Goal: Obtain resource: Download file/media

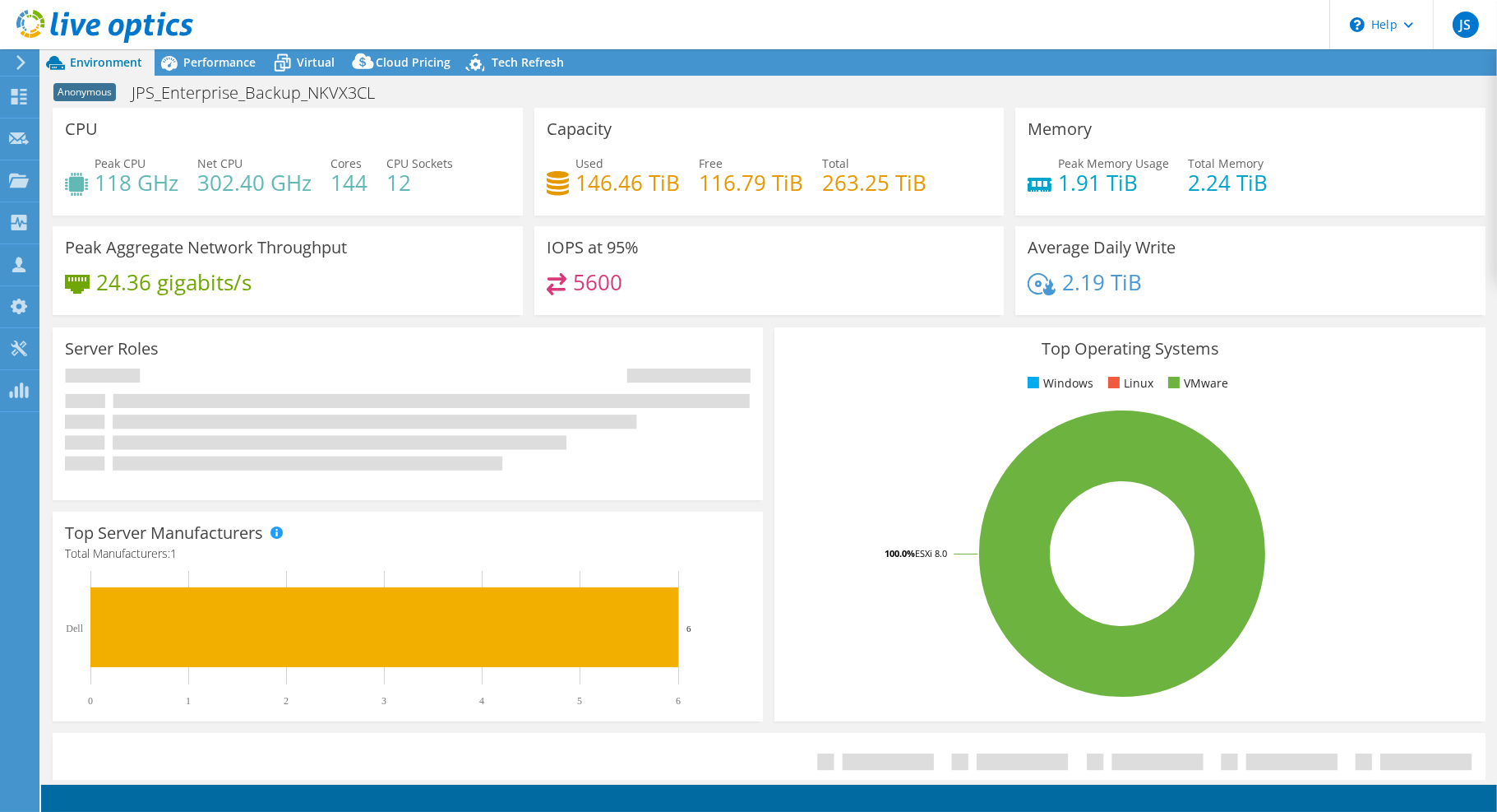
select select "USD"
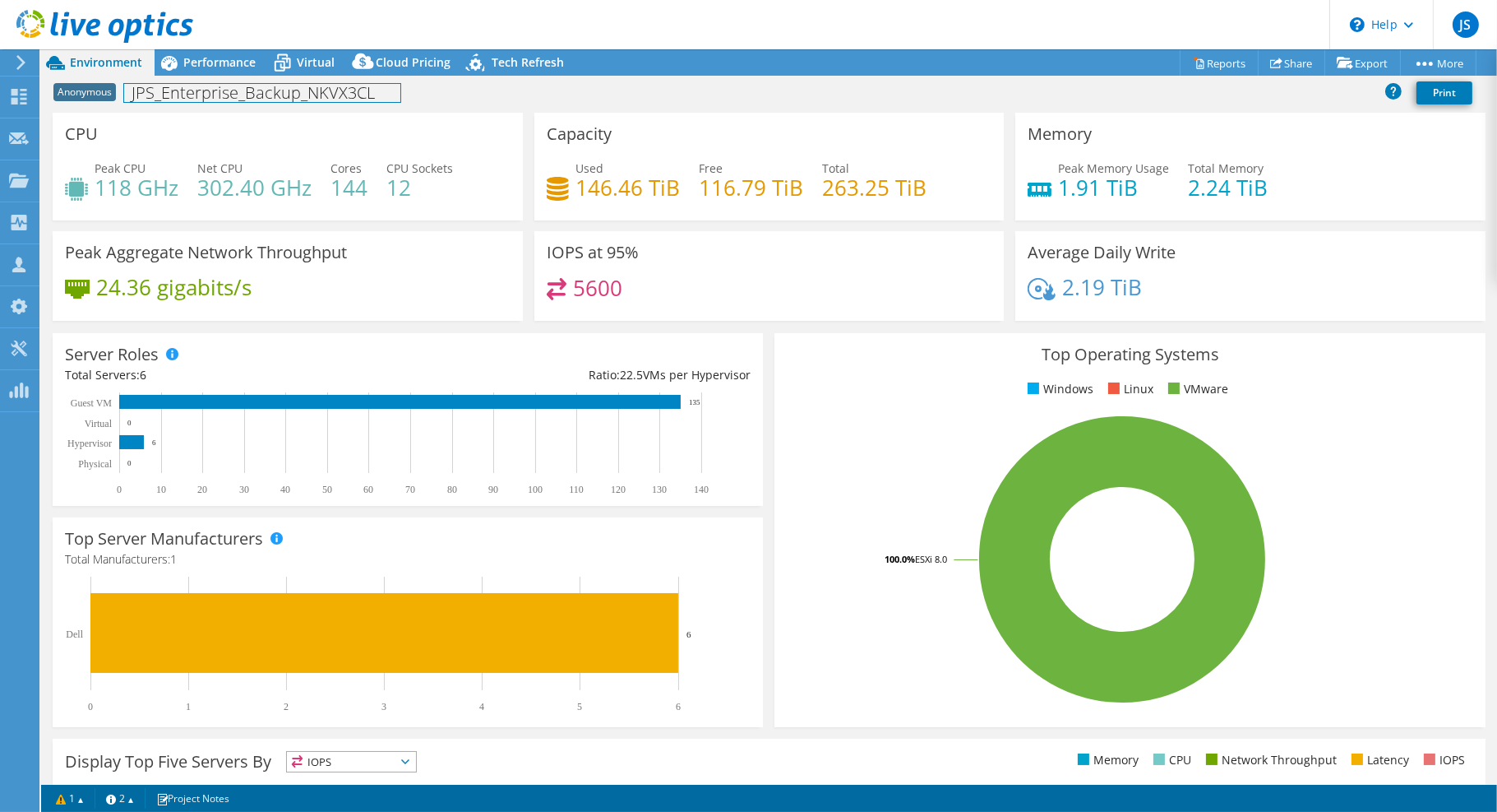
click at [222, 97] on h1 "JPS_Enterprise_Backup_NKVX3CL" at bounding box center [262, 93] width 276 height 18
click at [599, 97] on div "Anonymous JPS_Enterprise_Backup_NKVX3CL Print" at bounding box center [769, 93] width 1456 height 31
click at [1294, 54] on link "Share" at bounding box center [1292, 63] width 68 height 26
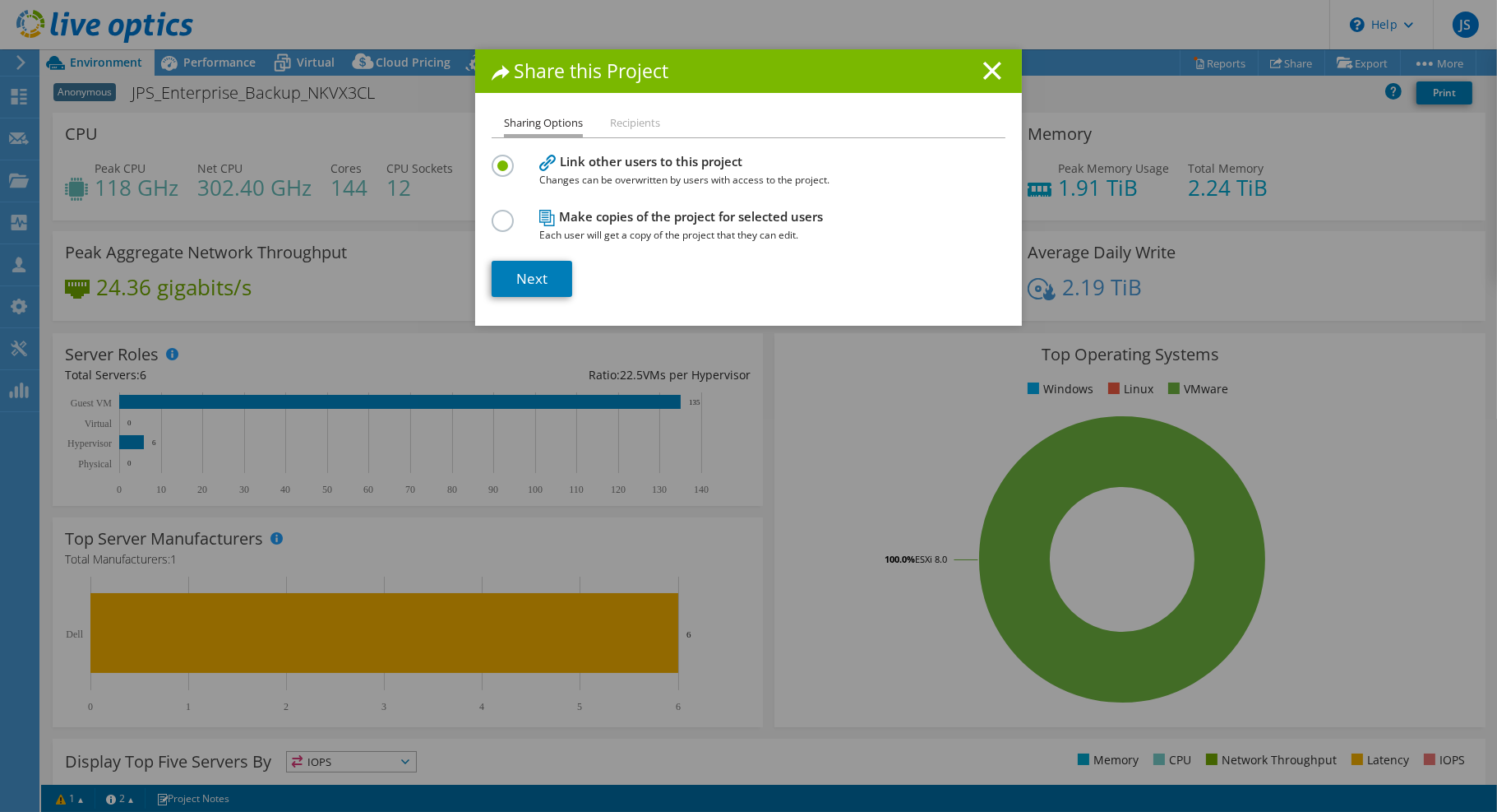
click at [995, 63] on h1 "Share this Project" at bounding box center [749, 72] width 514 height 19
click at [984, 64] on icon at bounding box center [992, 71] width 18 height 18
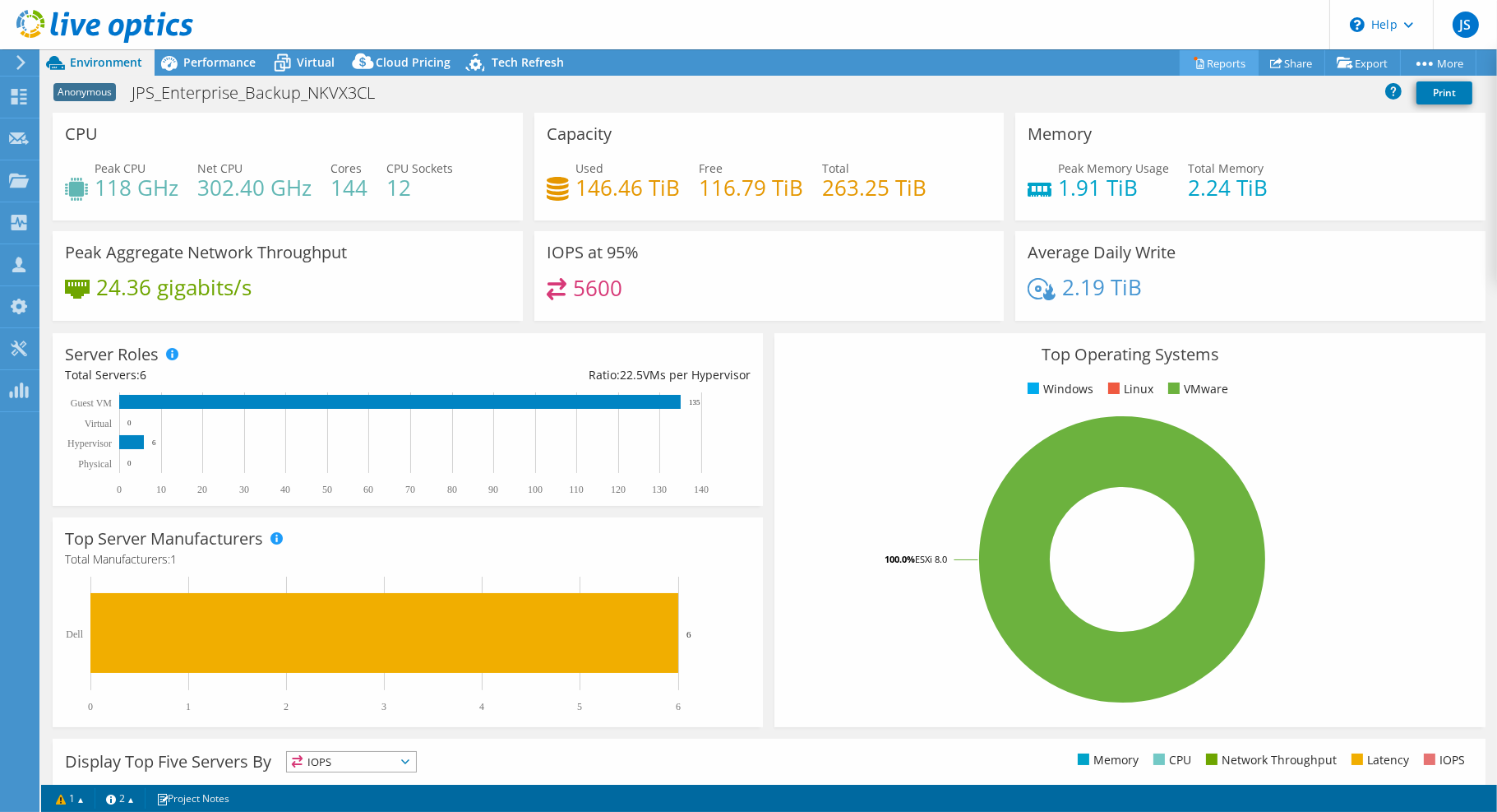
click at [1212, 60] on div "This project has been archived. No changes can be made, and graphs and summary …" at bounding box center [769, 431] width 1456 height 762
click at [1206, 59] on link "Reports" at bounding box center [1219, 63] width 79 height 26
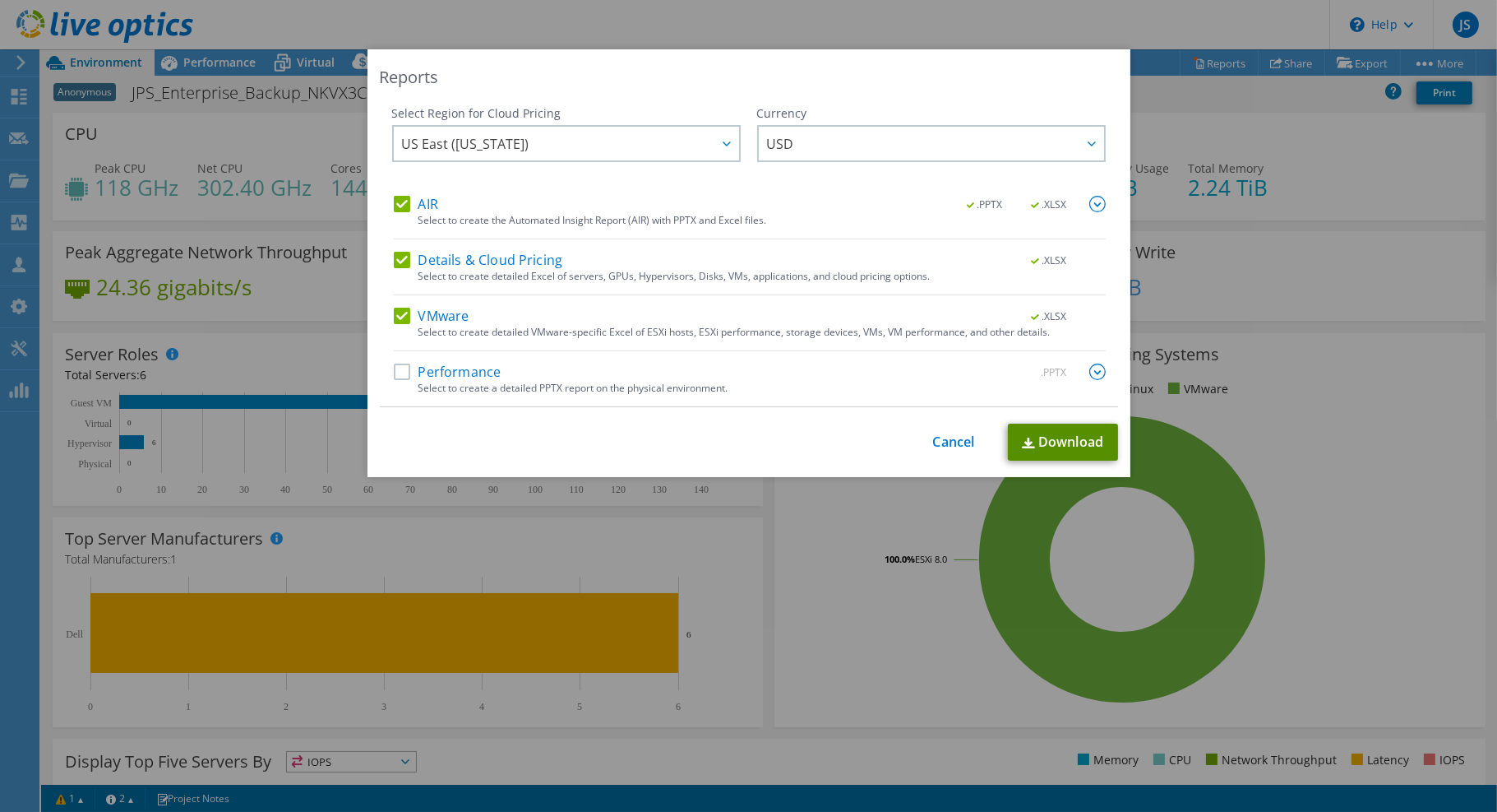
click at [1050, 431] on link "Download" at bounding box center [1062, 441] width 110 height 37
click at [948, 434] on link "Cancel" at bounding box center [954, 441] width 42 height 15
